Goal: Information Seeking & Learning: Learn about a topic

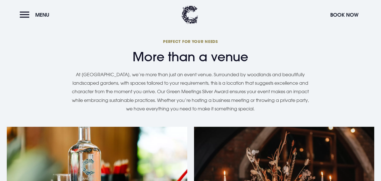
scroll to position [367, 0]
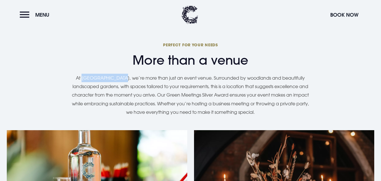
drag, startPoint x: 126, startPoint y: 70, endPoint x: 83, endPoint y: 69, distance: 42.6
click at [83, 74] on p "At [GEOGRAPHIC_DATA], we’re more than just an event venue. Surrounded by woodla…" at bounding box center [190, 95] width 243 height 43
copy p "[GEOGRAPHIC_DATA]"
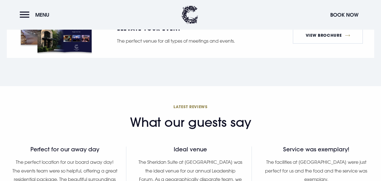
scroll to position [592, 0]
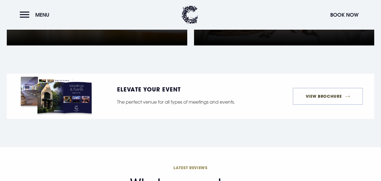
click at [314, 88] on link "View Brochure" at bounding box center [328, 96] width 70 height 17
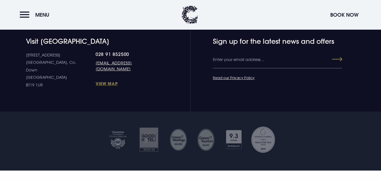
scroll to position [947, 0]
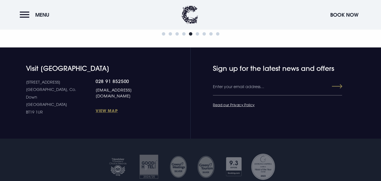
drag, startPoint x: 142, startPoint y: 82, endPoint x: 78, endPoint y: 83, distance: 64.3
click at [78, 83] on div "Visit [GEOGRAPHIC_DATA] [STREET_ADDRESS] Down [GEOGRAPHIC_DATA] BT19 1UR 028 91…" at bounding box center [190, 90] width 374 height 52
click at [48, 153] on div at bounding box center [191, 167] width 388 height 28
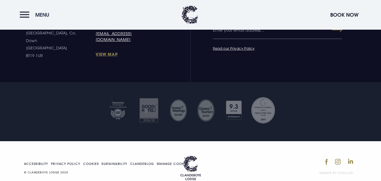
click at [28, 14] on button "Menu" at bounding box center [36, 15] width 32 height 12
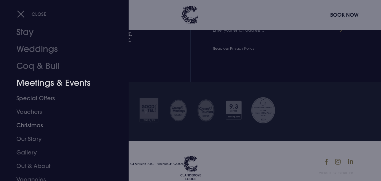
scroll to position [31, 0]
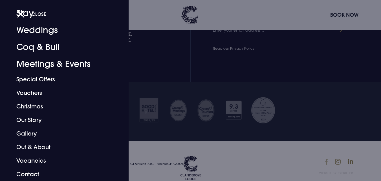
click at [325, 147] on div at bounding box center [190, 90] width 381 height 181
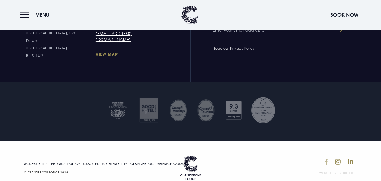
click at [326, 159] on img at bounding box center [326, 162] width 3 height 6
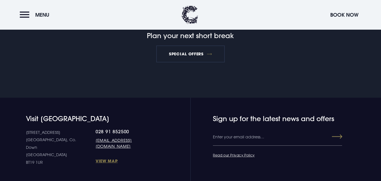
scroll to position [536, 0]
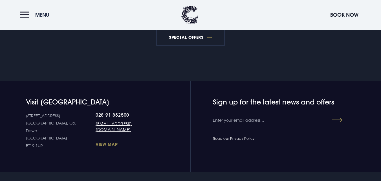
click at [25, 17] on button "Menu" at bounding box center [36, 15] width 32 height 12
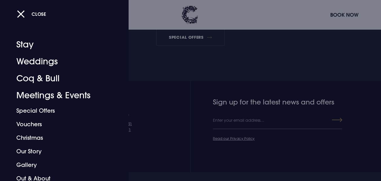
scroll to position [534, 0]
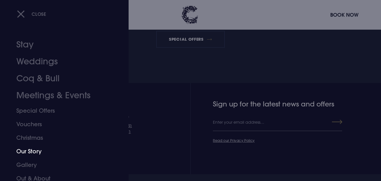
click at [38, 151] on link "Our Story" at bounding box center [60, 151] width 89 height 14
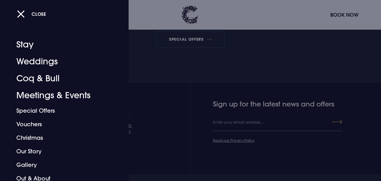
scroll to position [532, 0]
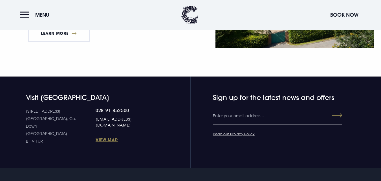
scroll to position [959, 0]
